Goal: Task Accomplishment & Management: Use online tool/utility

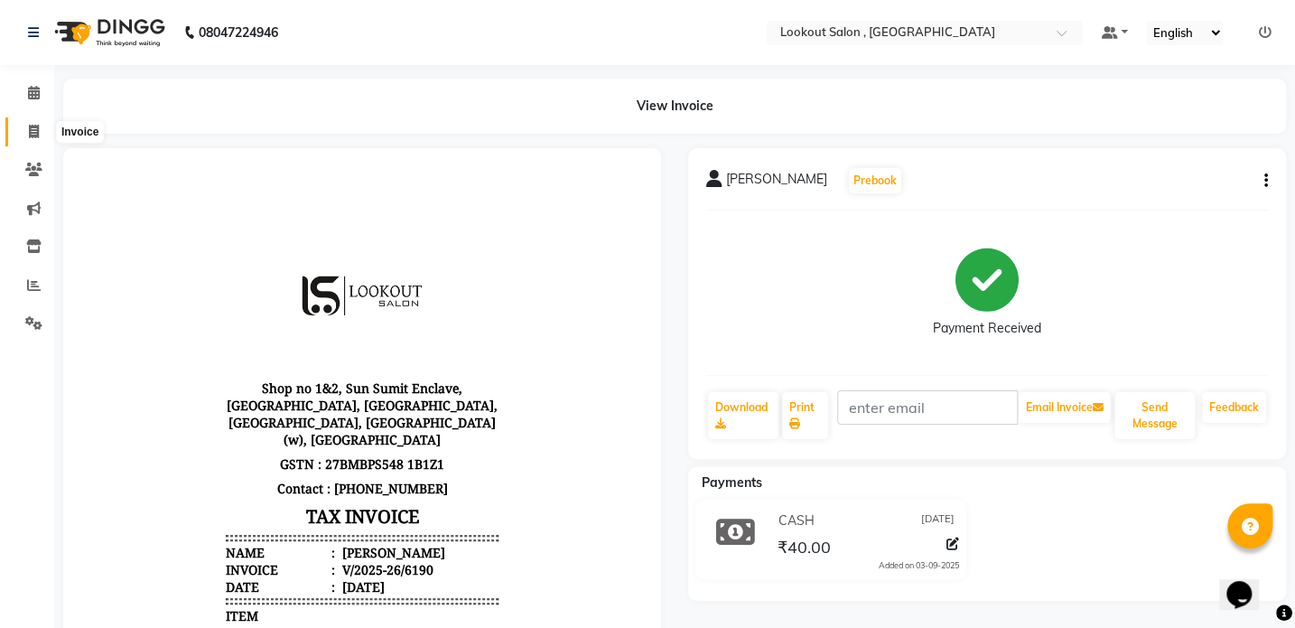
click at [33, 134] on icon at bounding box center [34, 132] width 10 height 14
select select "service"
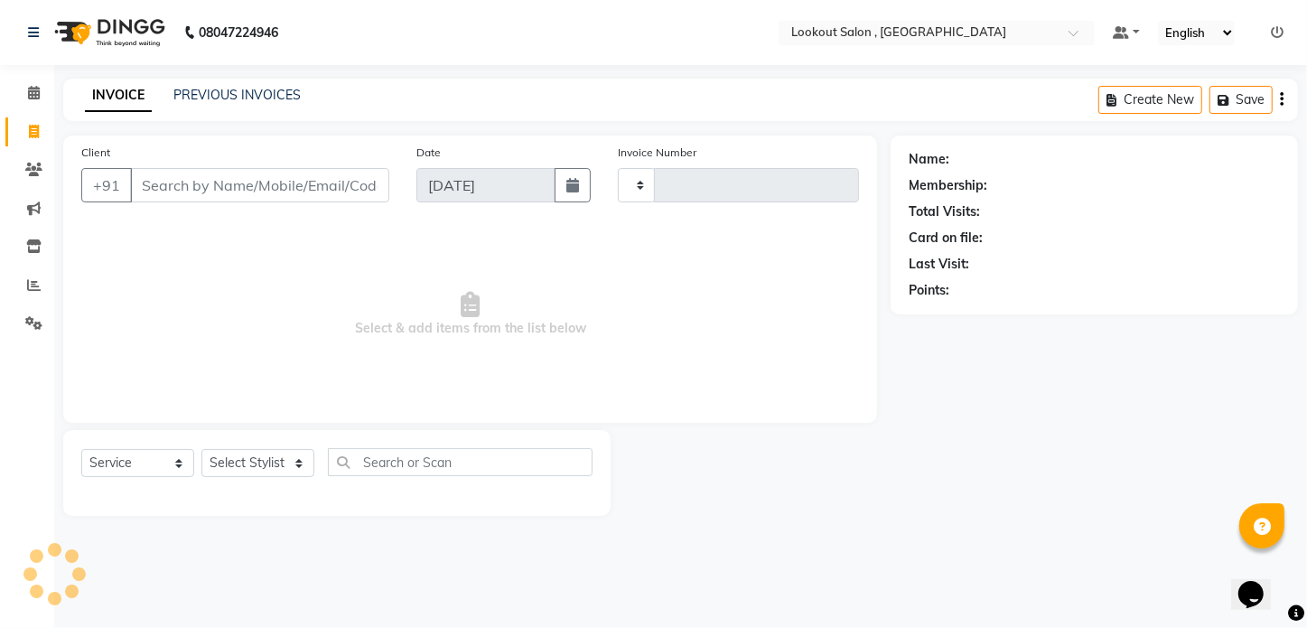
type input "6200"
select select "151"
click at [242, 90] on link "PREVIOUS INVOICES" at bounding box center [236, 95] width 127 height 16
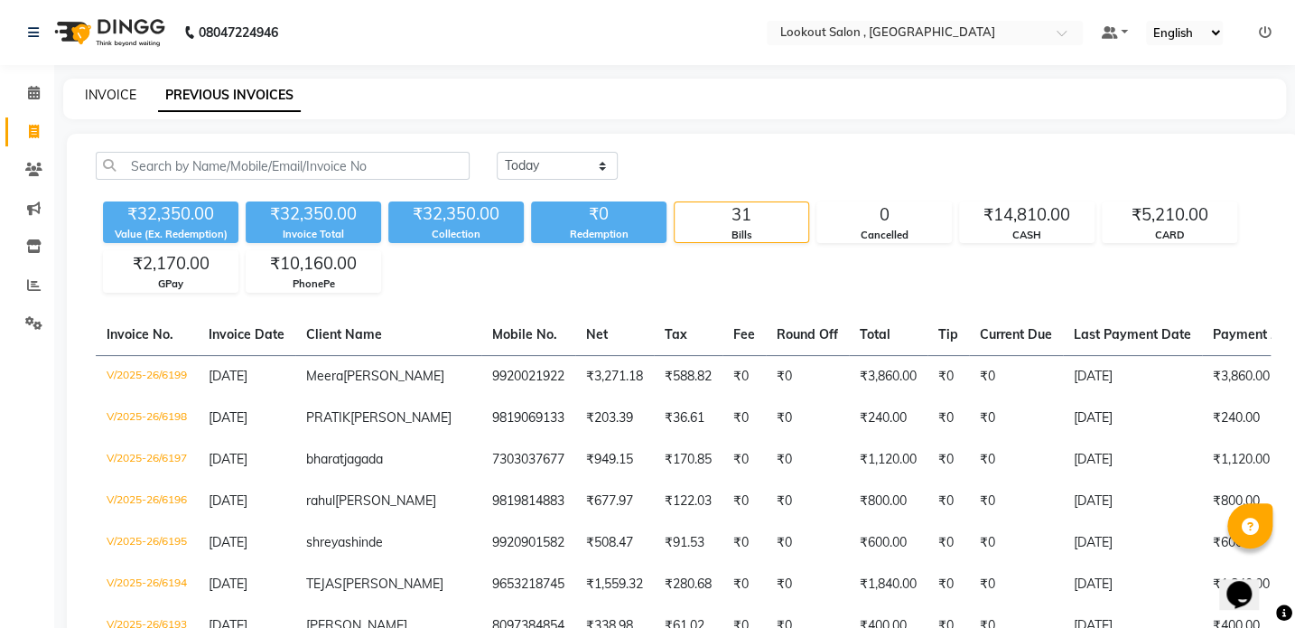
click at [107, 91] on link "INVOICE" at bounding box center [110, 95] width 51 height 16
select select "151"
select select "service"
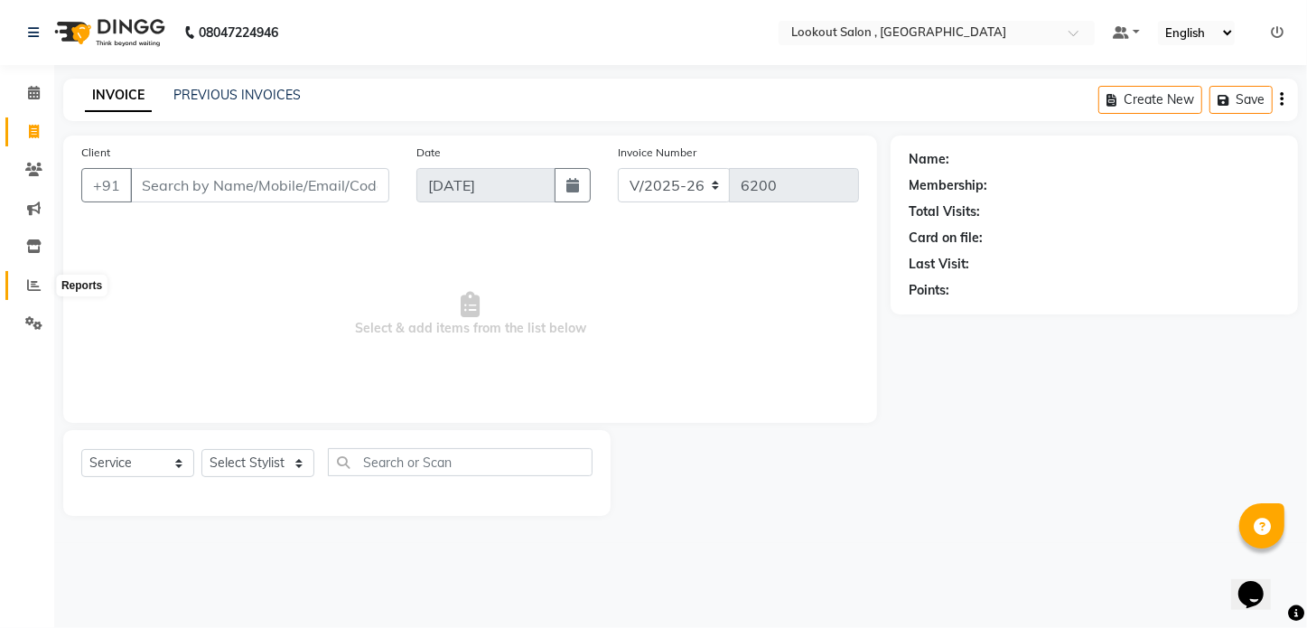
click at [35, 284] on icon at bounding box center [34, 285] width 14 height 14
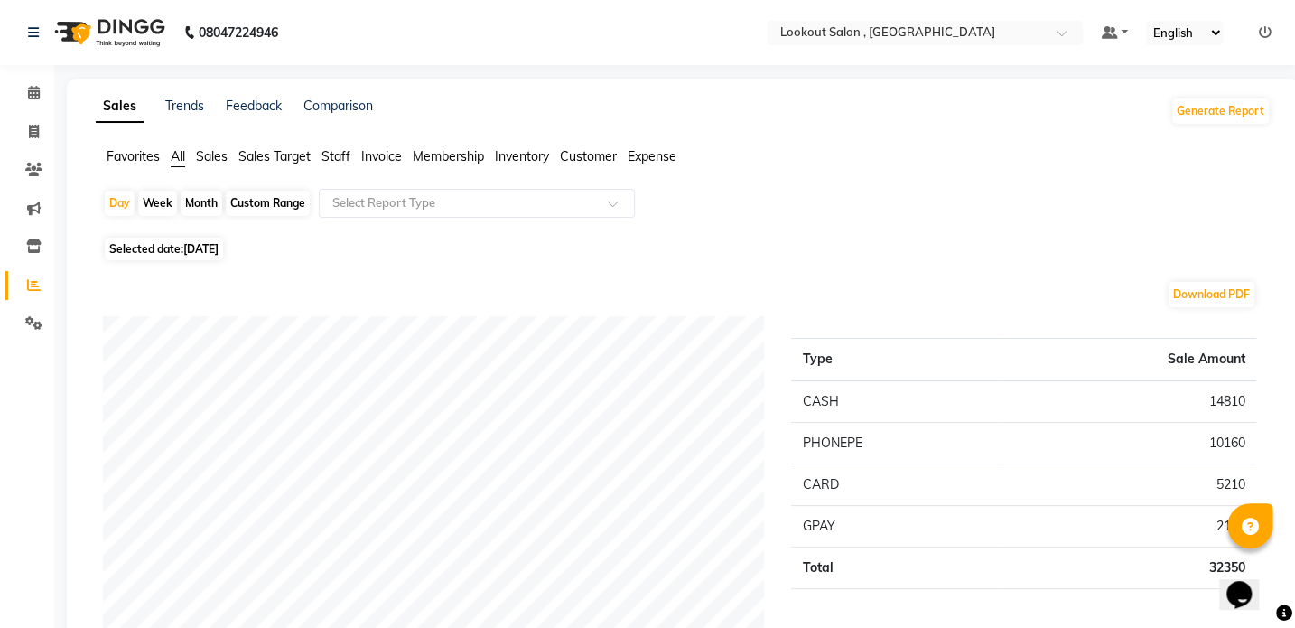
click at [202, 202] on div "Month" at bounding box center [202, 203] width 42 height 25
select select "9"
select select "2025"
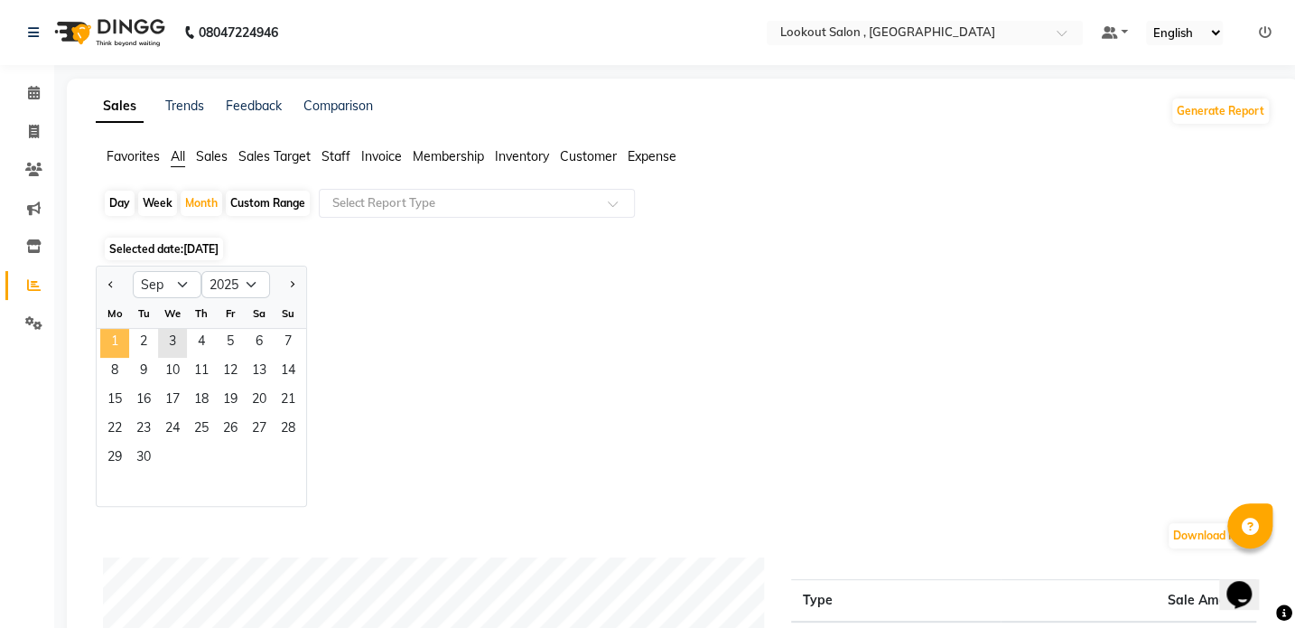
click at [113, 343] on span "1" at bounding box center [114, 343] width 29 height 29
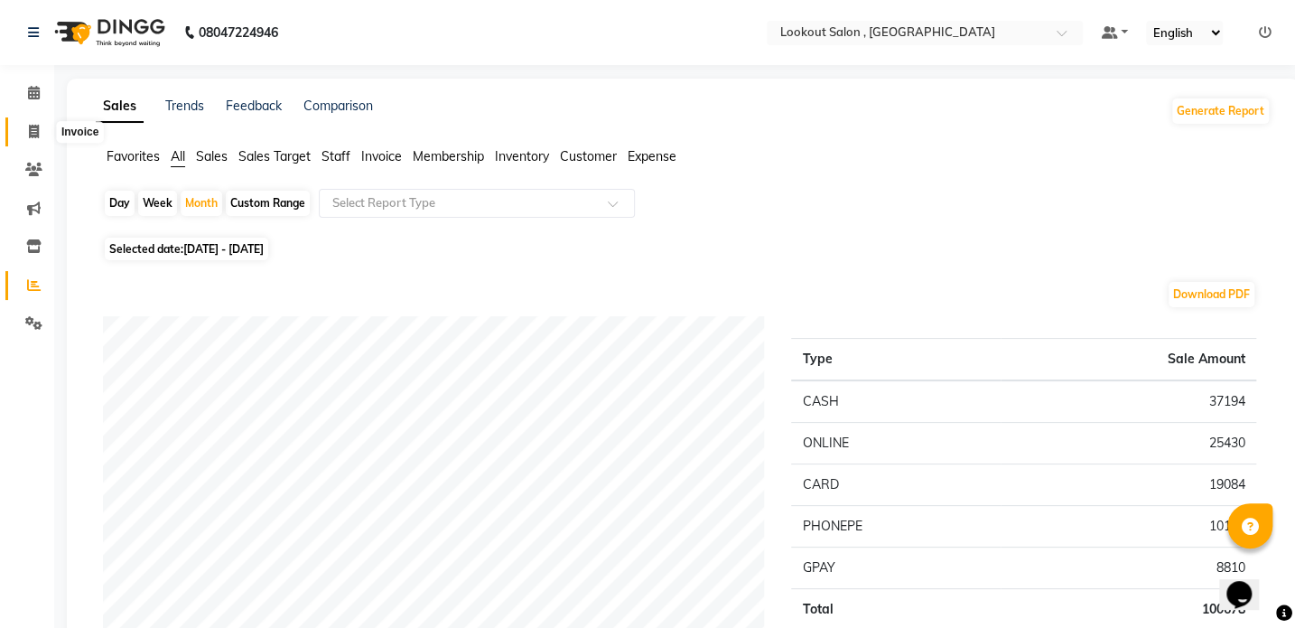
click at [36, 133] on icon at bounding box center [34, 132] width 10 height 14
select select "151"
select select "service"
